Goal: Task Accomplishment & Management: Manage account settings

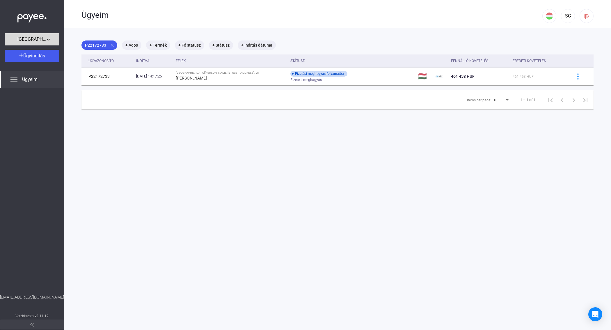
click at [53, 40] on div "[GEOGRAPHIC_DATA][PERSON_NAME][STREET_ADDRESS]." at bounding box center [31, 39] width 51 height 7
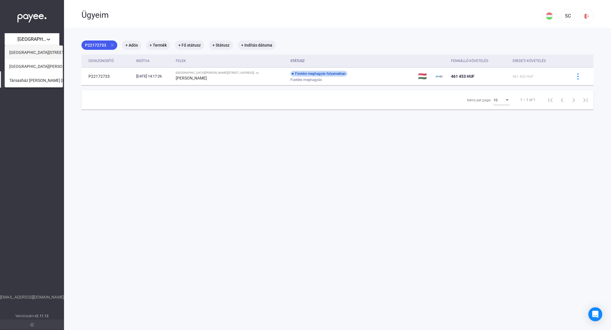
click at [49, 50] on span "[GEOGRAPHIC_DATA][STREET_ADDRESS]." at bounding box center [47, 52] width 76 height 7
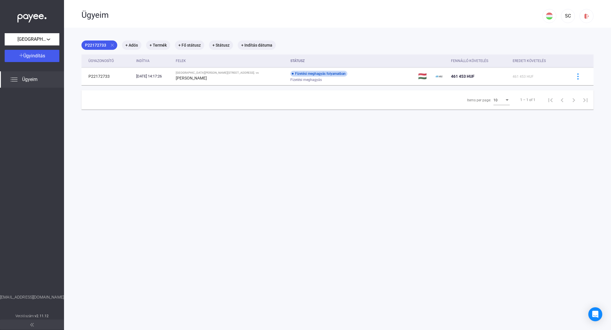
click at [31, 76] on span "Ügyeim" at bounding box center [29, 79] width 15 height 7
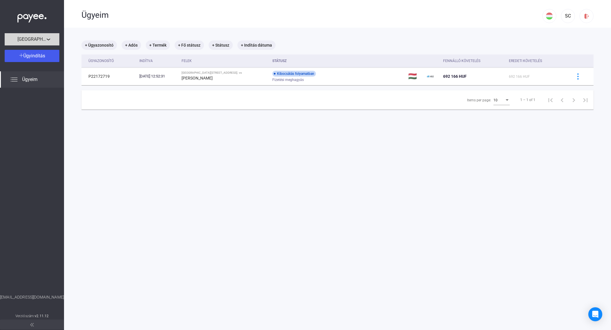
click at [47, 39] on div "[GEOGRAPHIC_DATA][STREET_ADDRESS]." at bounding box center [31, 39] width 51 height 7
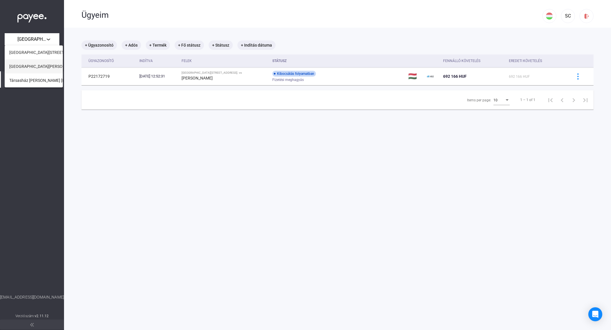
click at [39, 64] on span "[GEOGRAPHIC_DATA][PERSON_NAME][STREET_ADDRESS]." at bounding box center [62, 66] width 107 height 7
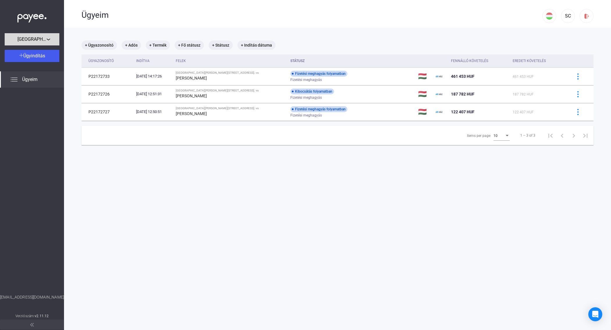
click at [15, 40] on div "[GEOGRAPHIC_DATA][PERSON_NAME][STREET_ADDRESS]." at bounding box center [31, 39] width 51 height 7
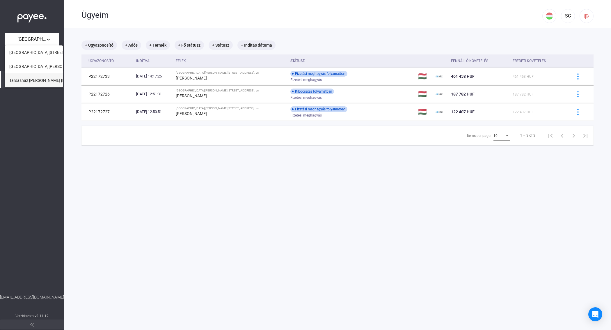
click at [27, 82] on span "Társasház [PERSON_NAME] [DATE]" at bounding box center [41, 80] width 64 height 7
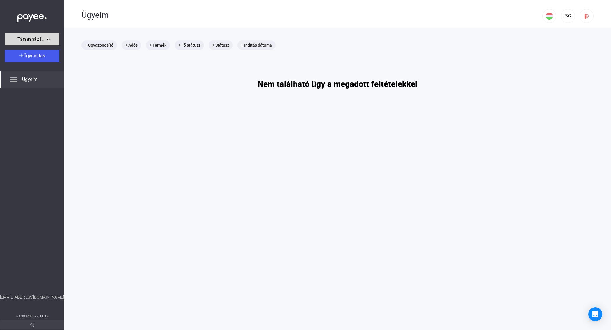
click at [47, 41] on div "Társasház [PERSON_NAME] [DATE]" at bounding box center [31, 39] width 51 height 7
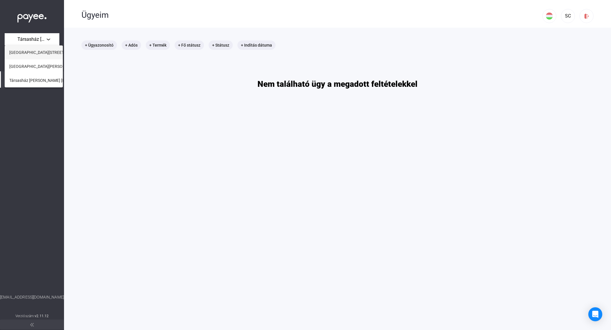
click at [43, 47] on button "[GEOGRAPHIC_DATA][STREET_ADDRESS]." at bounding box center [34, 52] width 58 height 14
